Goal: Information Seeking & Learning: Learn about a topic

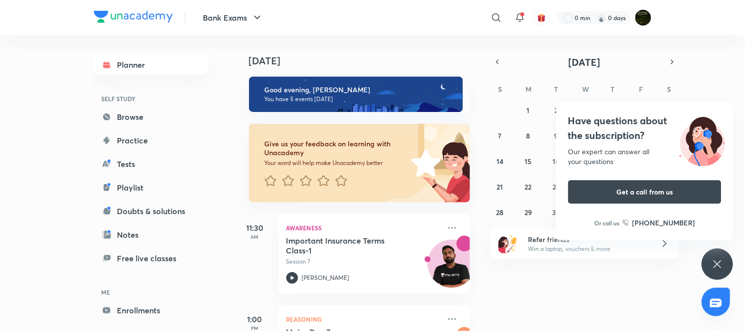
click at [718, 266] on icon at bounding box center [717, 264] width 12 height 12
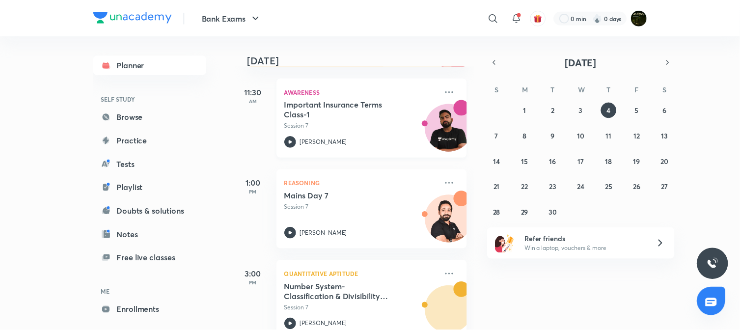
scroll to position [163, 0]
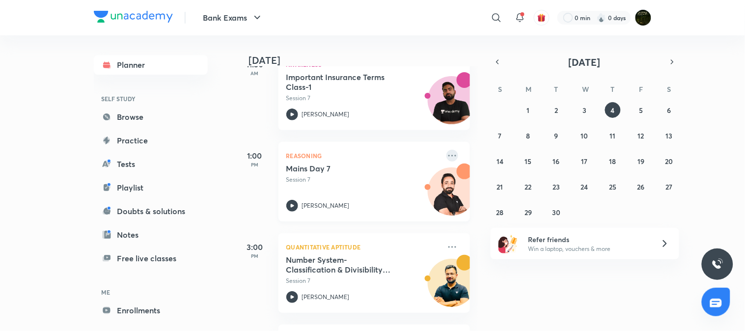
click at [448, 154] on icon at bounding box center [452, 156] width 12 height 12
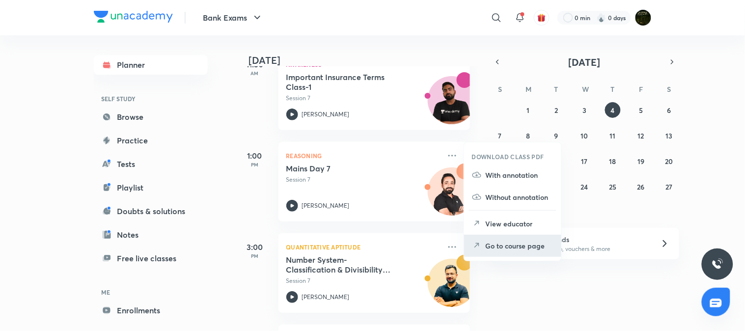
click at [494, 249] on p "Go to course page" at bounding box center [519, 246] width 68 height 10
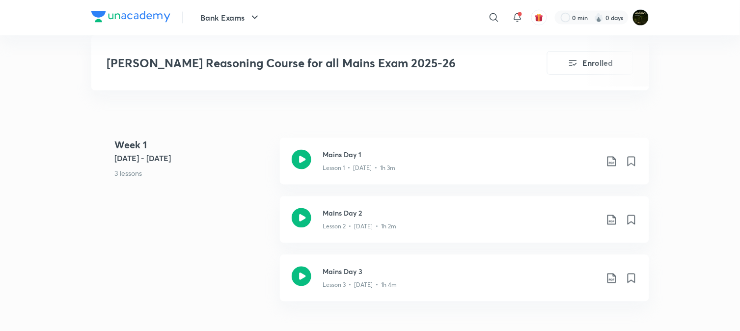
scroll to position [381, 0]
click at [330, 150] on h3 "Mains Day 1" at bounding box center [460, 154] width 275 height 10
click at [348, 212] on h3 "Mains Day 2" at bounding box center [460, 213] width 275 height 10
